Goal: Task Accomplishment & Management: Manage account settings

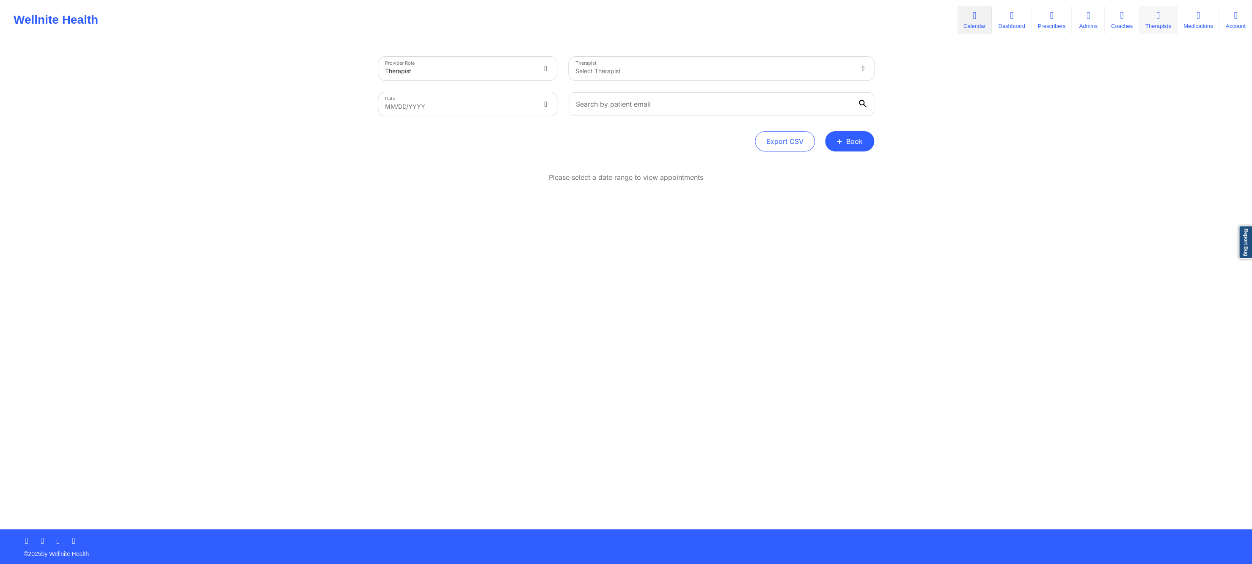
click at [1147, 19] on link "Therapists" at bounding box center [1158, 20] width 38 height 28
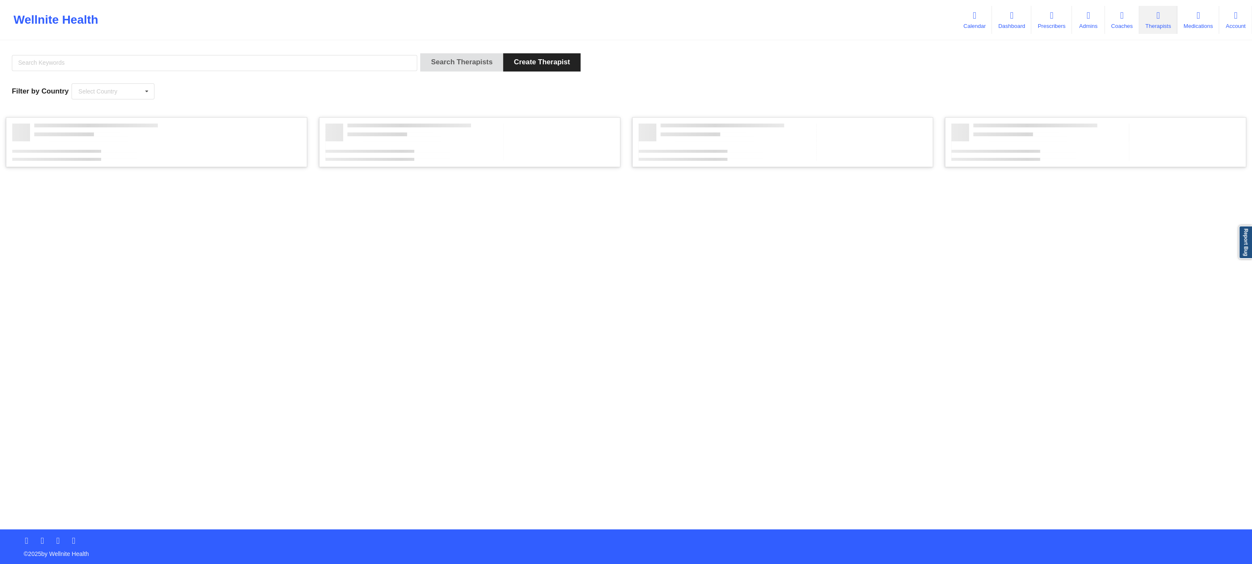
click at [990, 242] on div "Search Therapists Create Therapist Filter by Country Select Country [GEOGRAPHIC…" at bounding box center [626, 285] width 1252 height 488
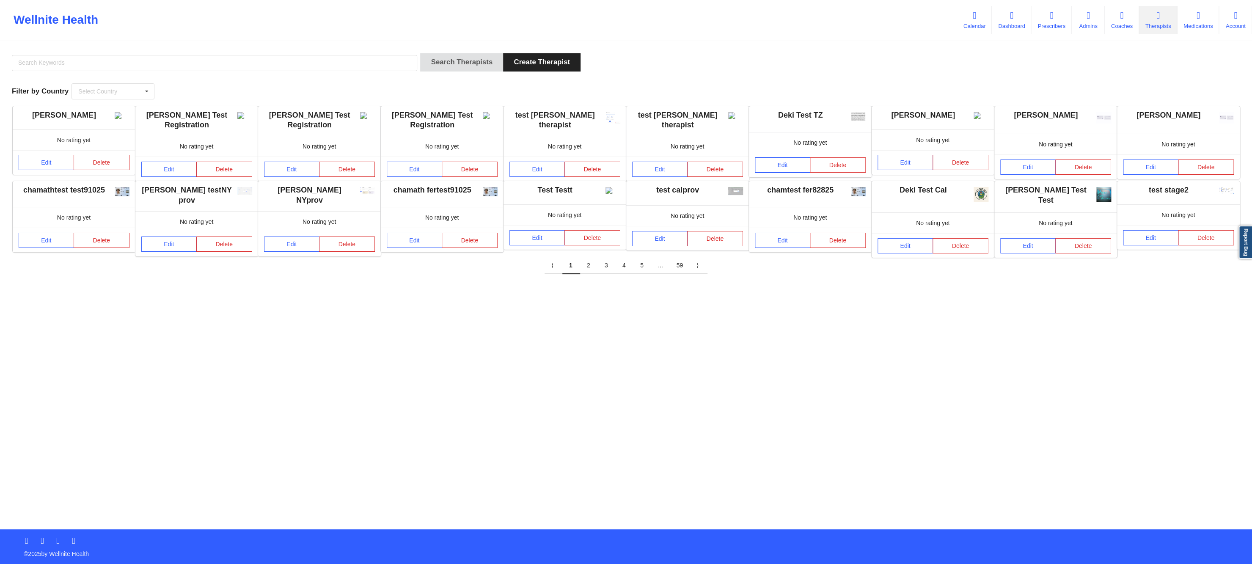
click at [796, 166] on link "Edit" at bounding box center [783, 164] width 56 height 15
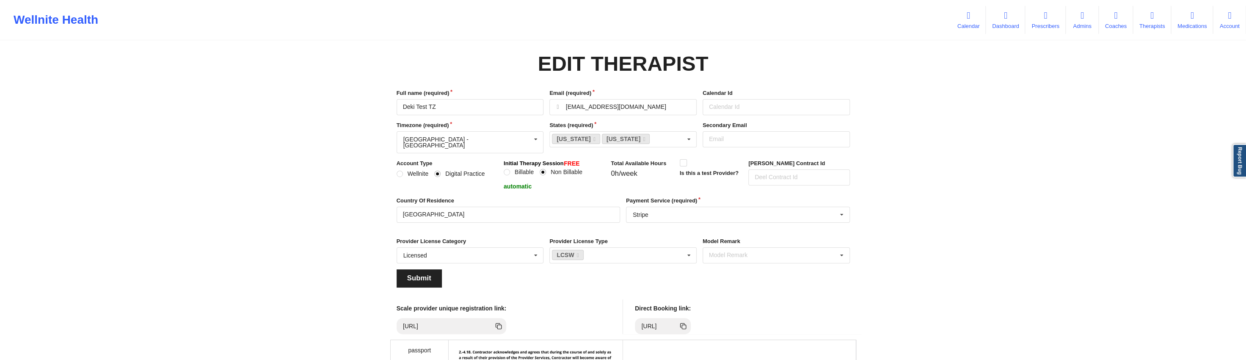
click at [199, 187] on div "Wellnite Health Calendar Dashboard Prescribers Admins Coaches Therapists Medica…" at bounding box center [623, 317] width 1246 height 635
click at [483, 141] on input "text" at bounding box center [470, 139] width 146 height 15
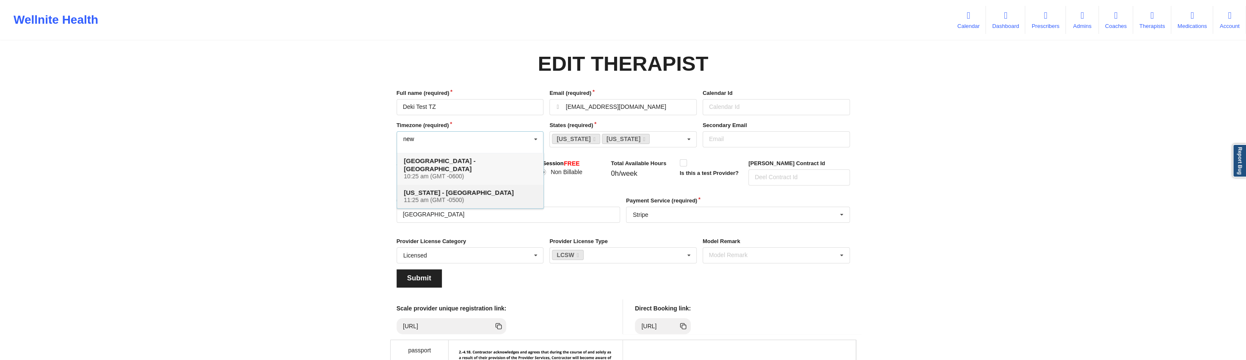
type input "new"
click at [437, 188] on h4 "[US_STATE] - [GEOGRAPHIC_DATA] 11:25 am (GMT -0500)" at bounding box center [470, 195] width 133 height 15
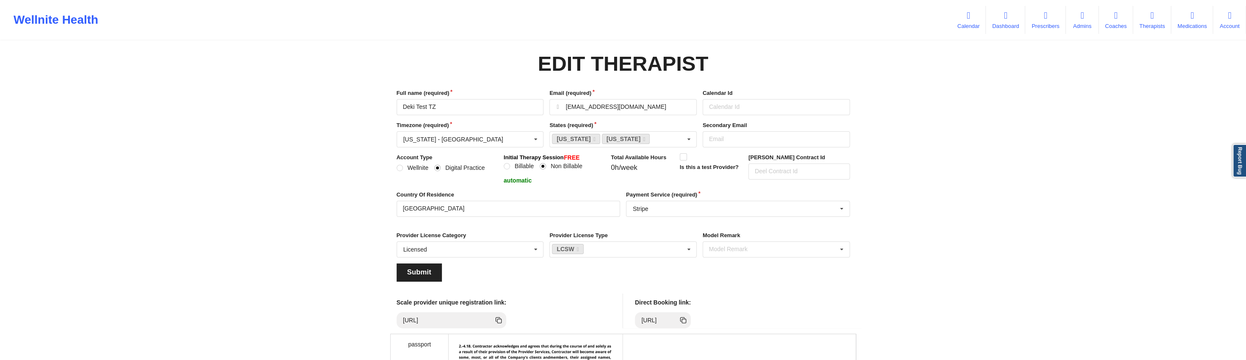
scroll to position [5, 0]
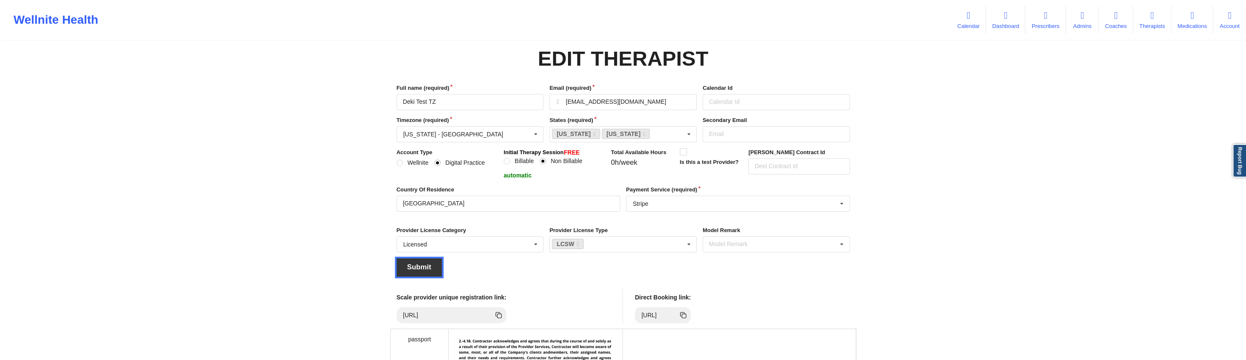
click at [428, 266] on button "Submit" at bounding box center [418, 267] width 45 height 18
click at [1036, 25] on link "Prescribers" at bounding box center [1045, 20] width 40 height 28
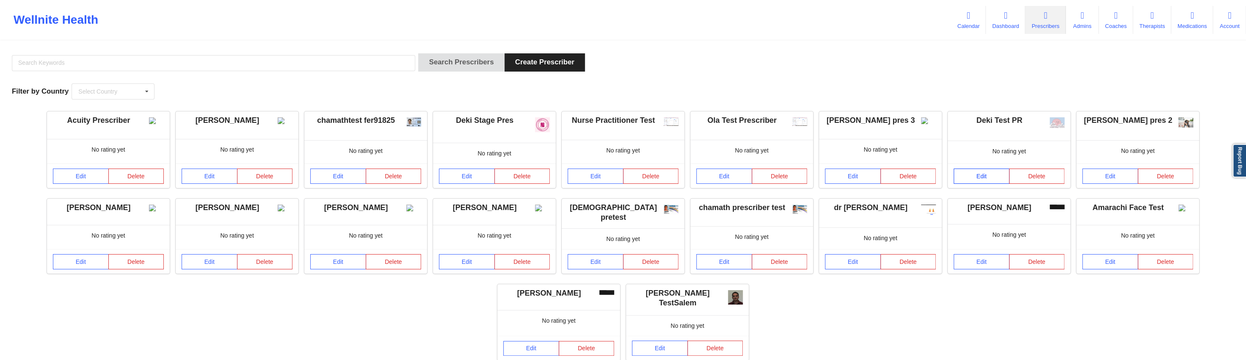
click at [1001, 178] on link "Edit" at bounding box center [981, 175] width 56 height 15
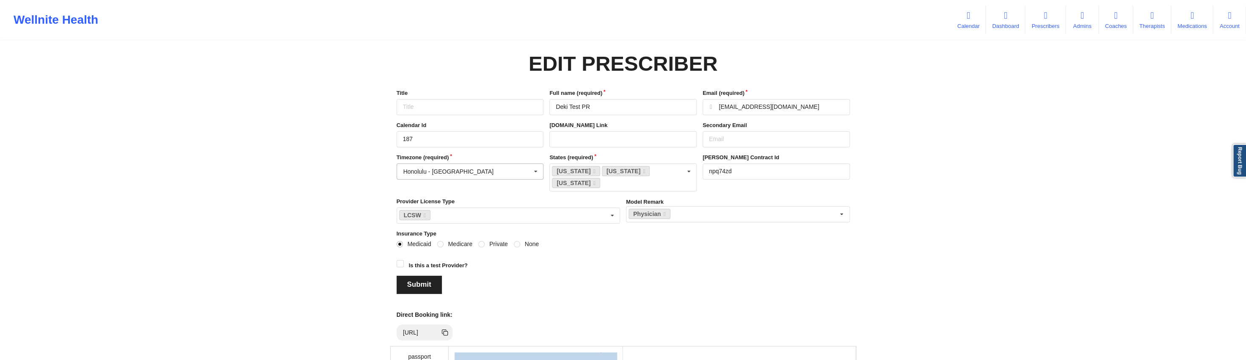
click at [430, 171] on div "Honolulu - [GEOGRAPHIC_DATA]" at bounding box center [448, 171] width 90 height 6
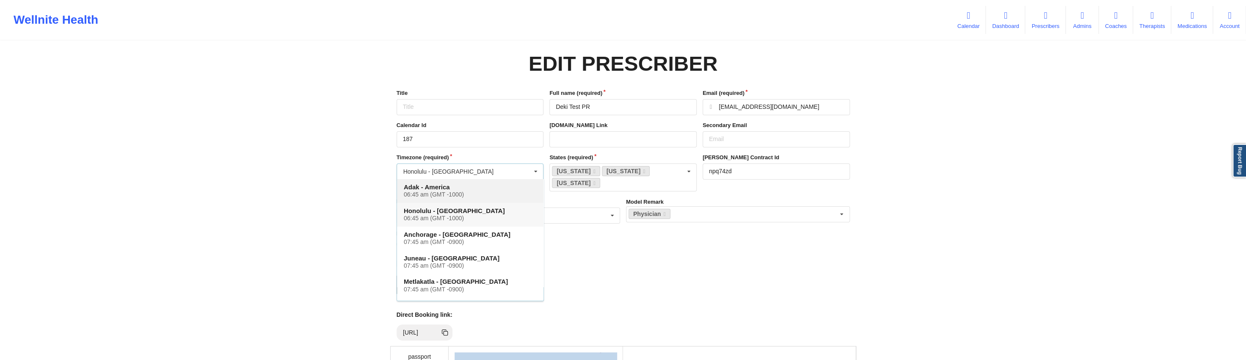
click at [425, 187] on h4 "Adak - America 06:45 am (GMT -1000)" at bounding box center [470, 190] width 133 height 15
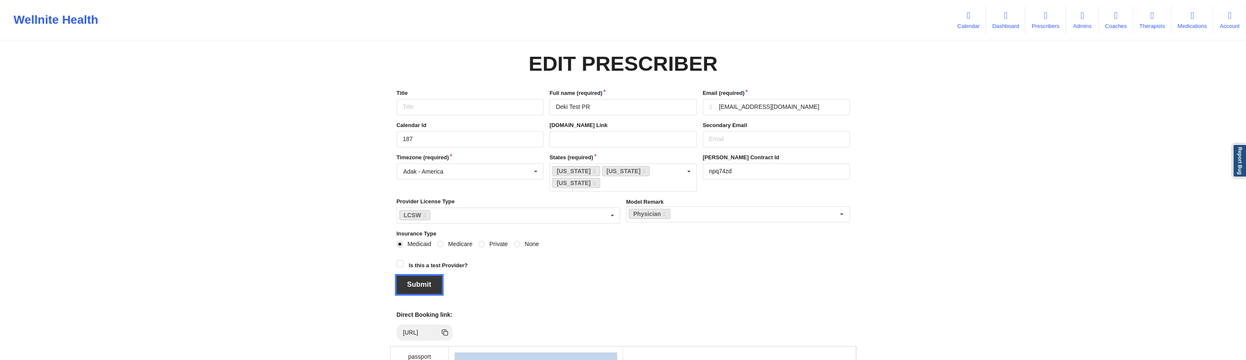
click at [430, 282] on button "Submit" at bounding box center [418, 284] width 45 height 18
